Goal: Check status: Check status

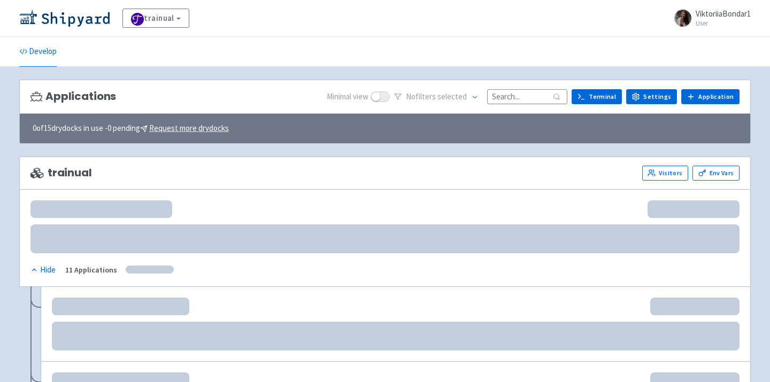
click at [530, 98] on input at bounding box center [527, 96] width 80 height 14
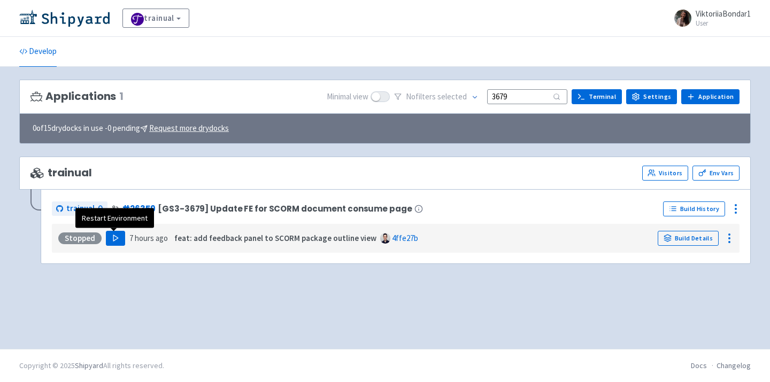
type input "3679"
click at [114, 240] on icon "button" at bounding box center [116, 238] width 8 height 8
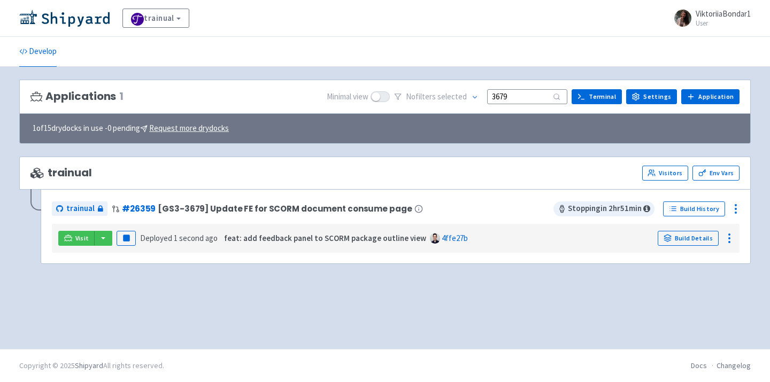
click at [147, 270] on div "trainual Visitors Env Vars trainual # 26359 [GS3-3679] Update FE for SCORM docu…" at bounding box center [384, 217] width 731 height 120
click at [106, 238] on button "button" at bounding box center [103, 238] width 18 height 15
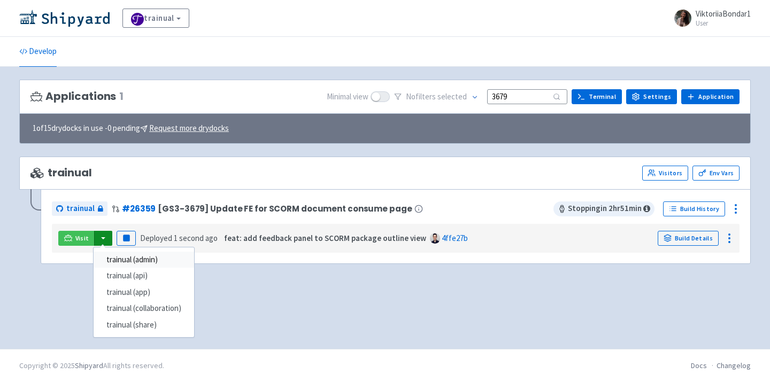
click at [126, 264] on link "trainual (admin)" at bounding box center [144, 260] width 100 height 17
